Goal: Task Accomplishment & Management: Manage account settings

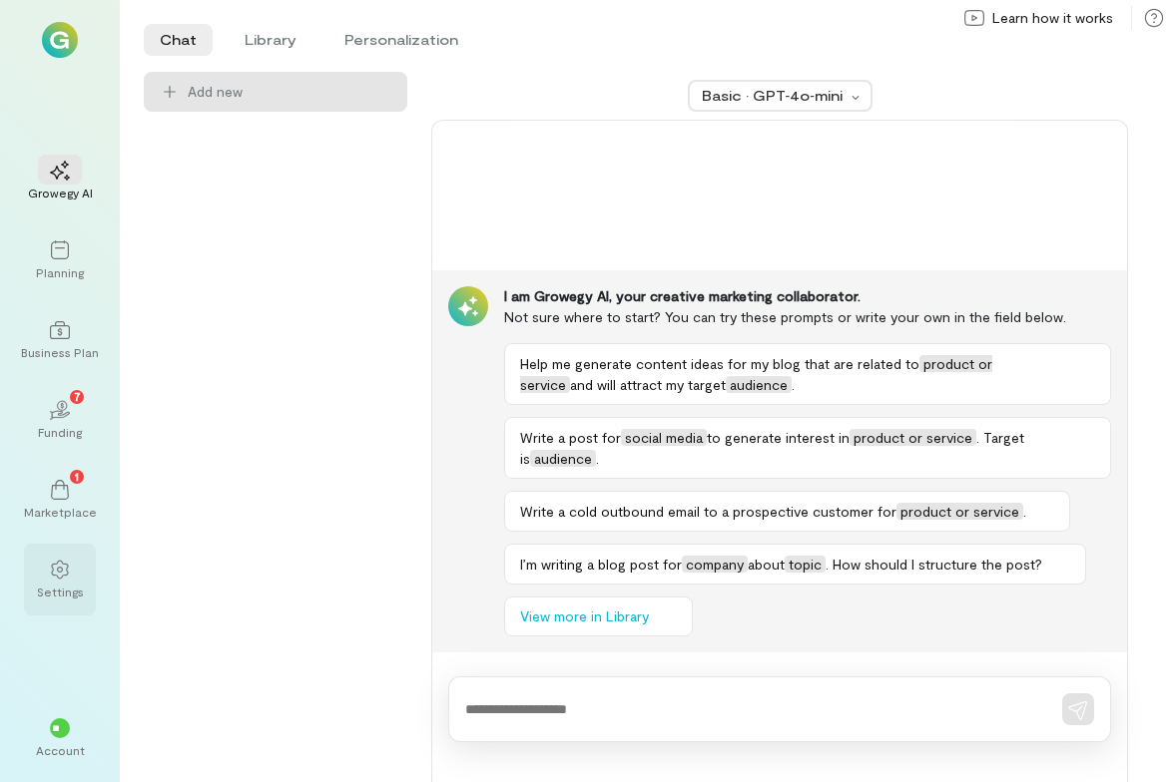
click at [59, 568] on icon at bounding box center [59, 570] width 17 height 19
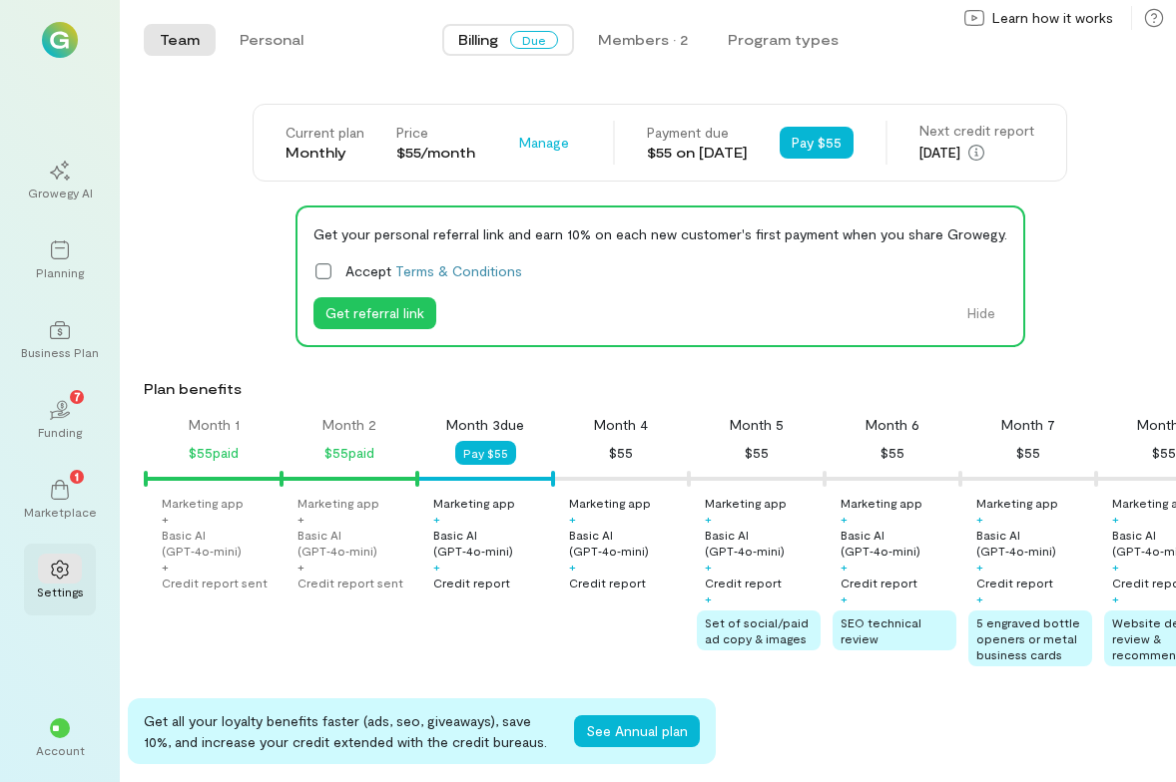
scroll to position [0, 68]
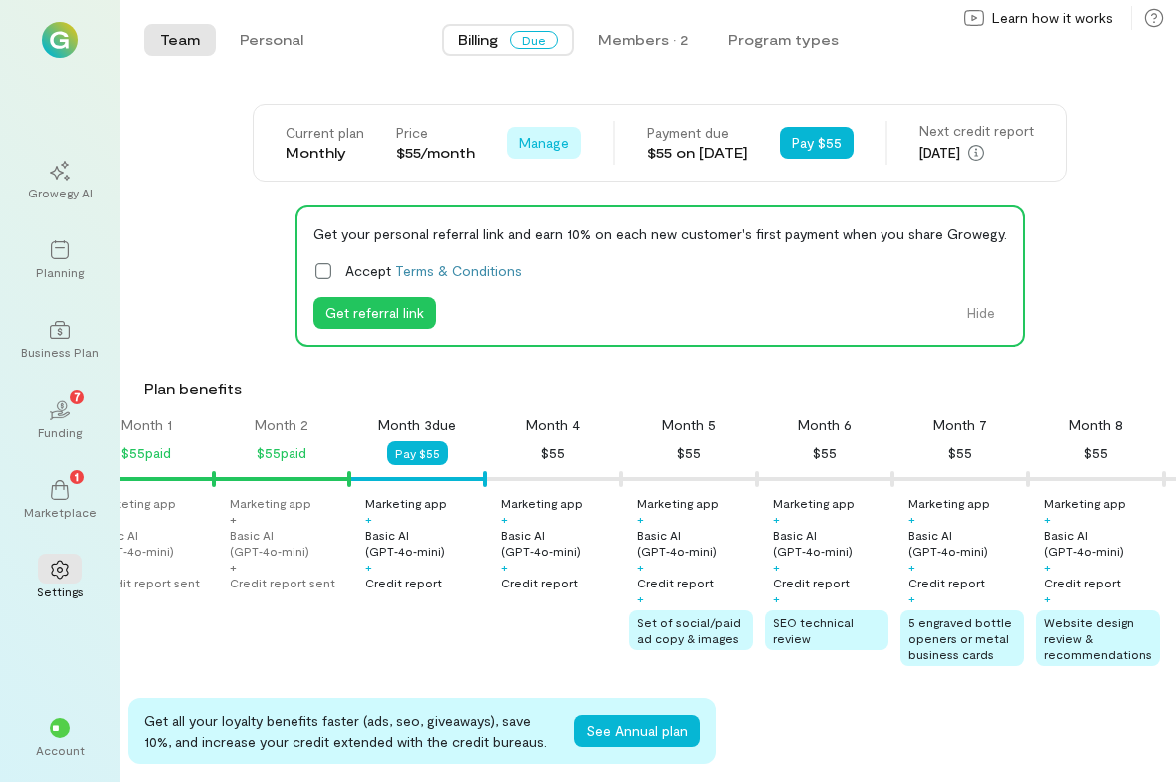
click at [523, 141] on span "Manage" at bounding box center [544, 143] width 50 height 20
click at [561, 228] on span "Cancel plan" at bounding box center [589, 226] width 74 height 20
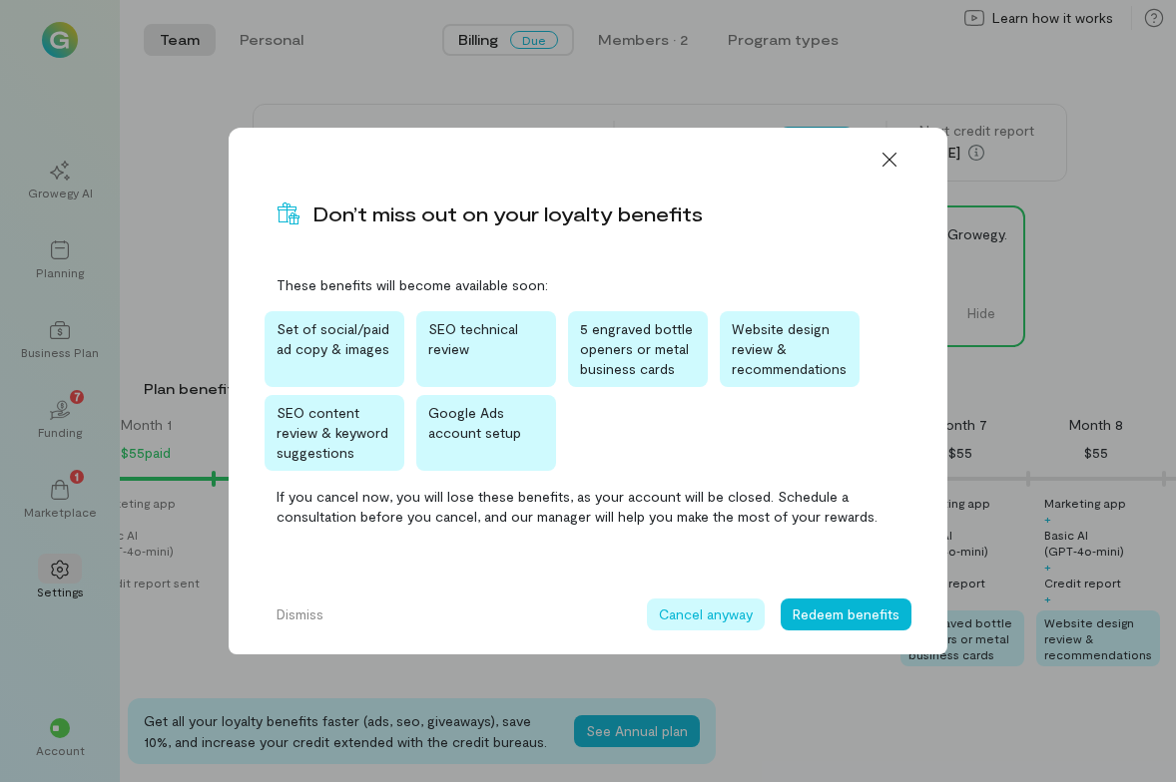
click at [711, 614] on button "Cancel anyway" at bounding box center [706, 615] width 118 height 32
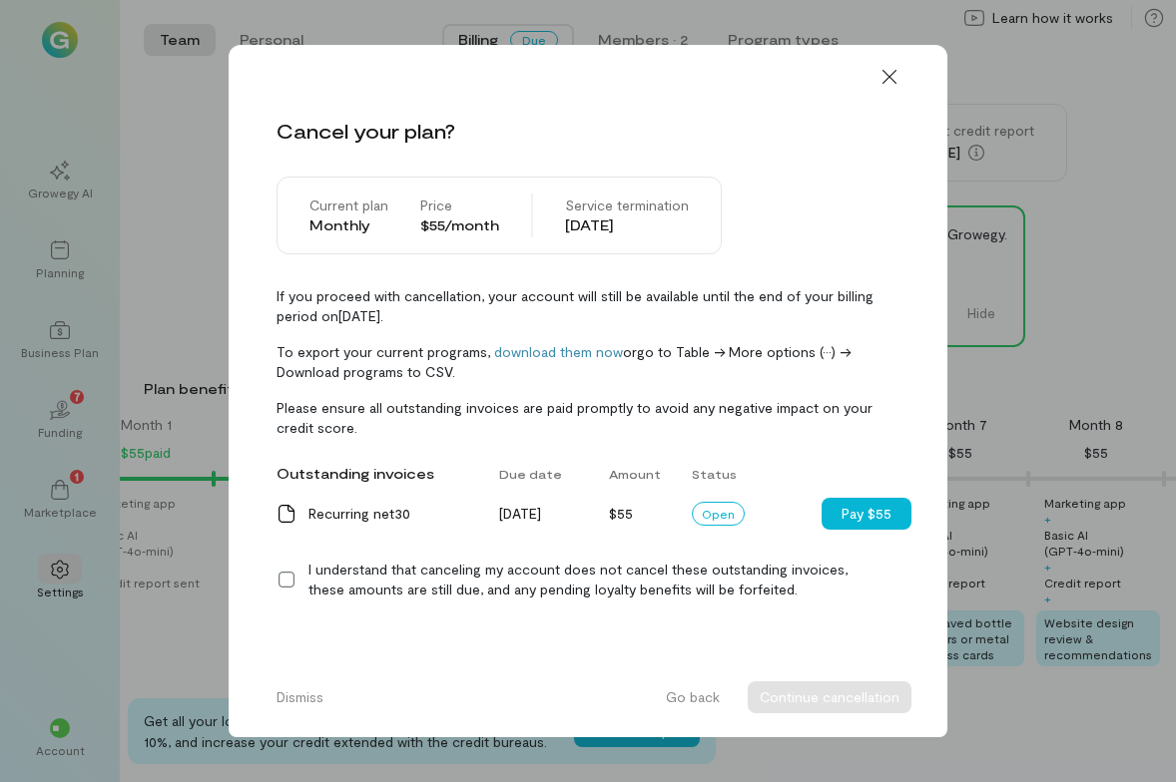
scroll to position [0, 0]
click at [287, 577] on icon at bounding box center [286, 580] width 20 height 20
click at [835, 693] on button "Continue cancellation" at bounding box center [830, 698] width 164 height 32
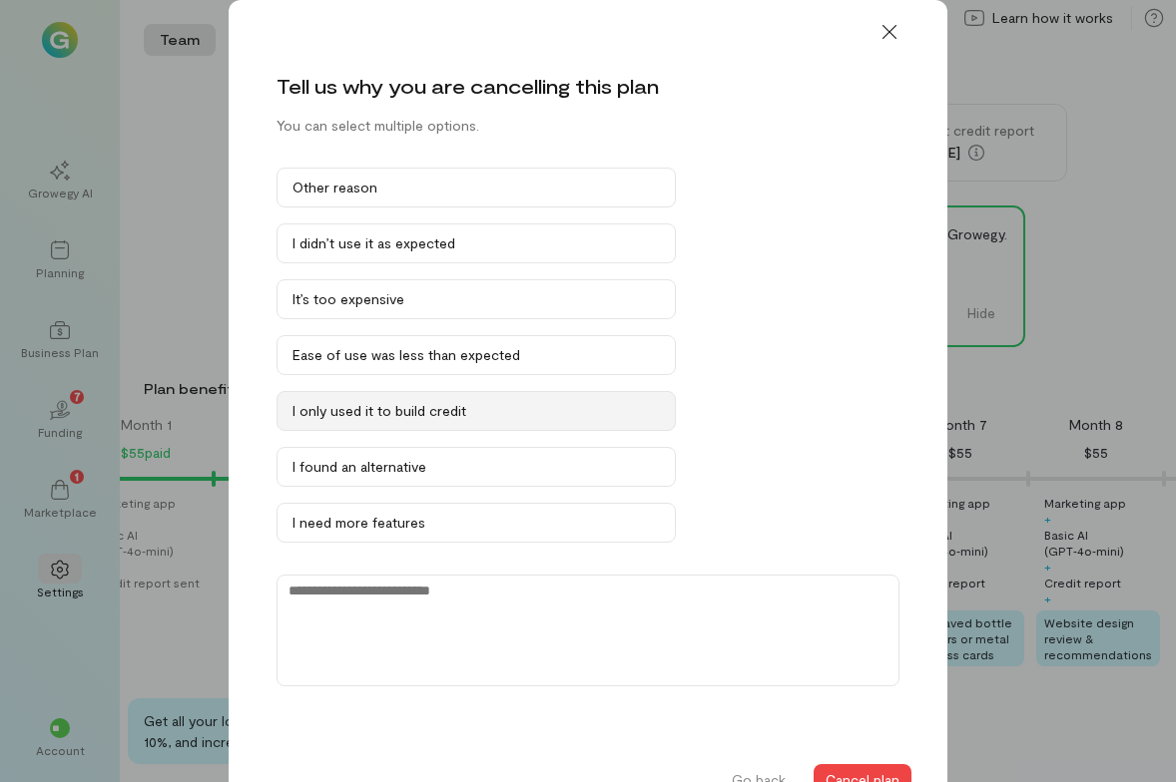
click at [516, 404] on div "I only used it to build credit" at bounding box center [475, 411] width 367 height 20
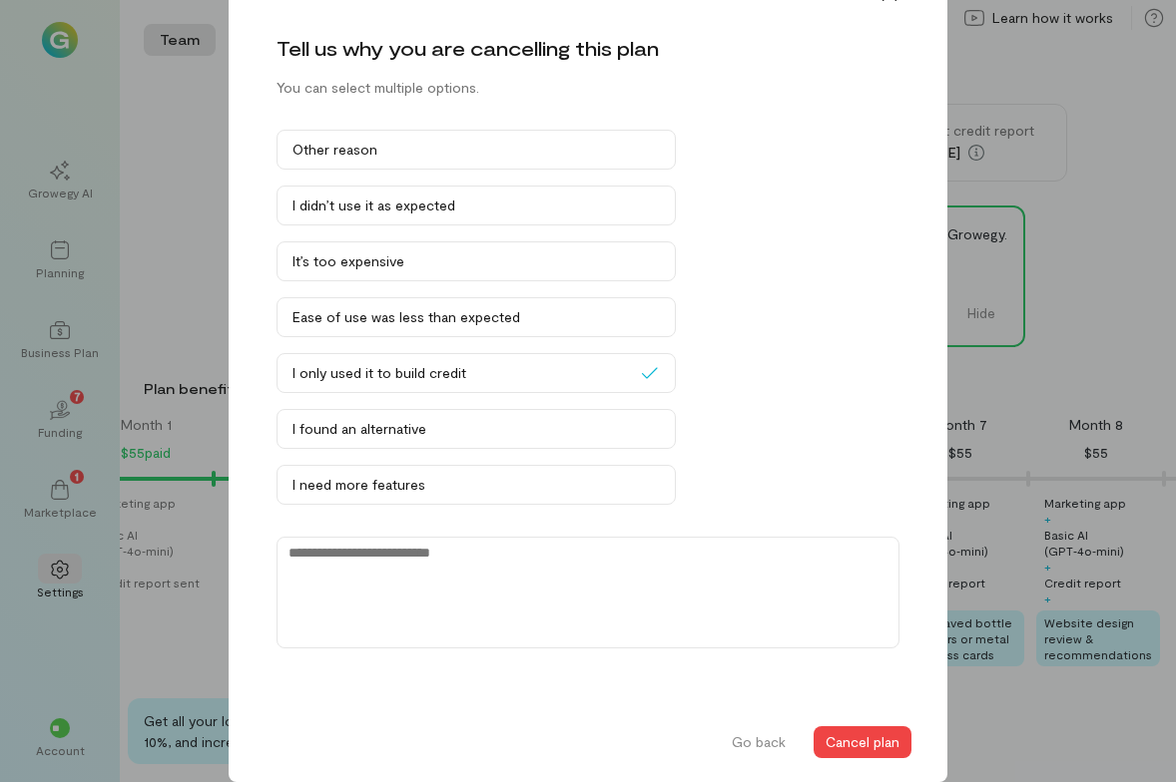
scroll to position [38, 0]
click at [879, 739] on button "Cancel plan" at bounding box center [862, 743] width 98 height 32
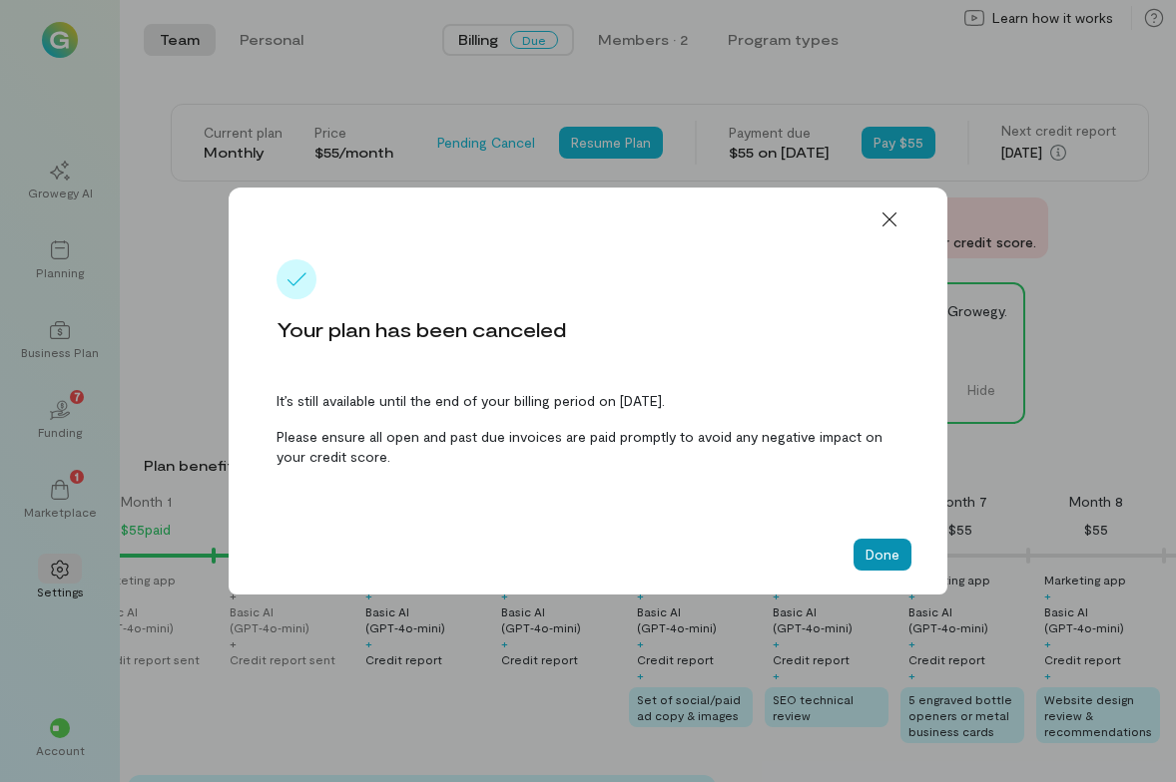
click at [895, 548] on button "Done" at bounding box center [882, 555] width 58 height 32
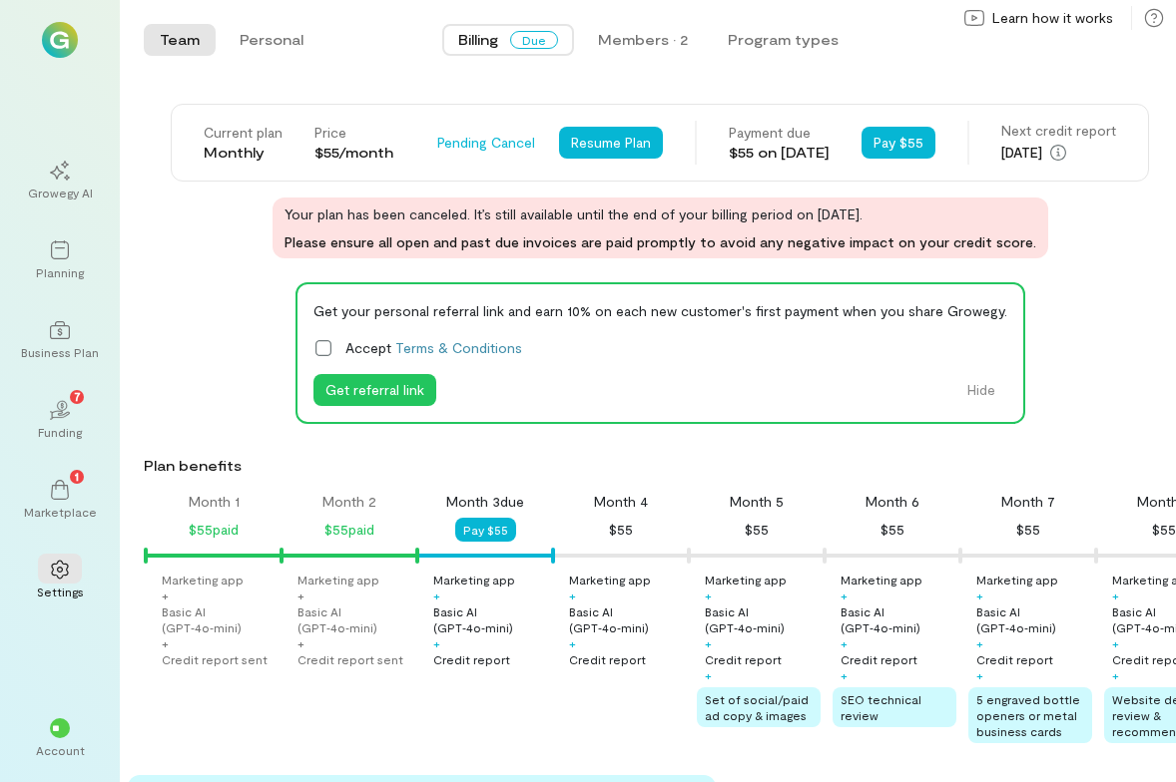
scroll to position [0, 0]
